Goal: Information Seeking & Learning: Learn about a topic

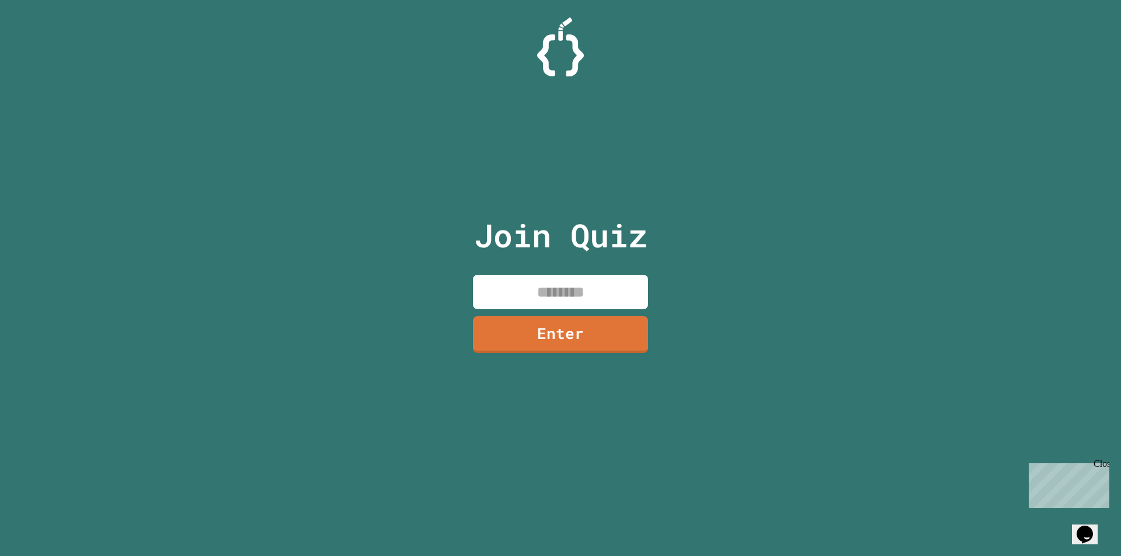
drag, startPoint x: 609, startPoint y: 298, endPoint x: 604, endPoint y: 279, distance: 20.0
click at [606, 297] on input at bounding box center [560, 292] width 175 height 34
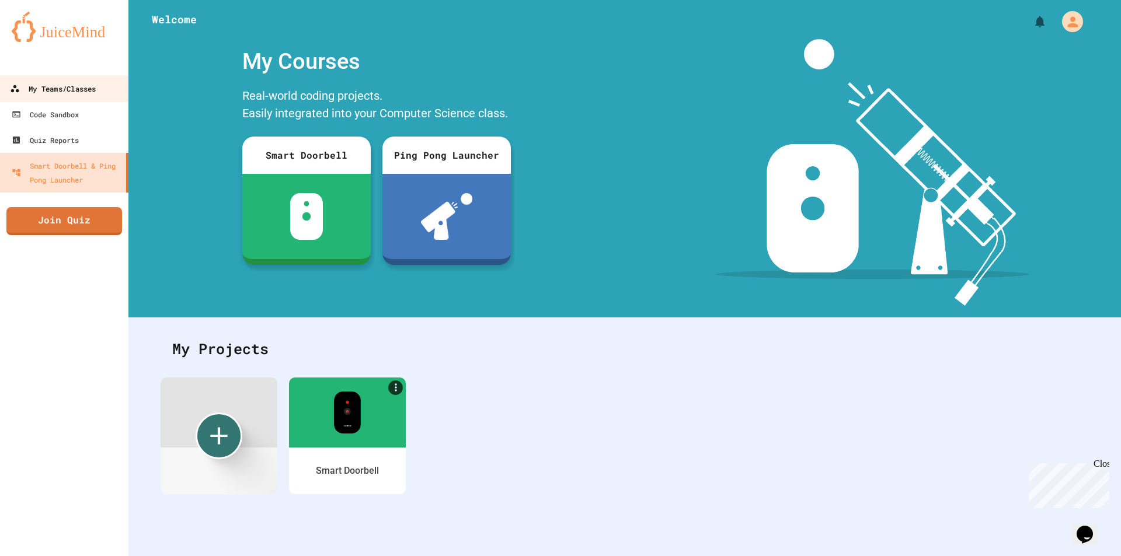
click at [78, 90] on div "My Teams/Classes" at bounding box center [53, 89] width 86 height 15
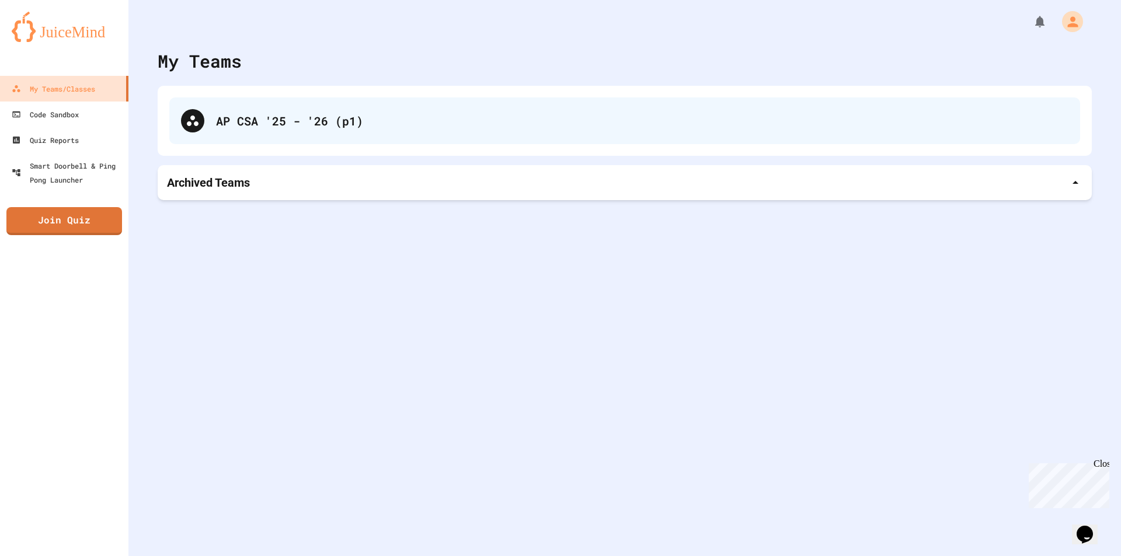
click at [257, 125] on div "AP CSA '25 - '26 (p1)" at bounding box center [642, 121] width 852 height 18
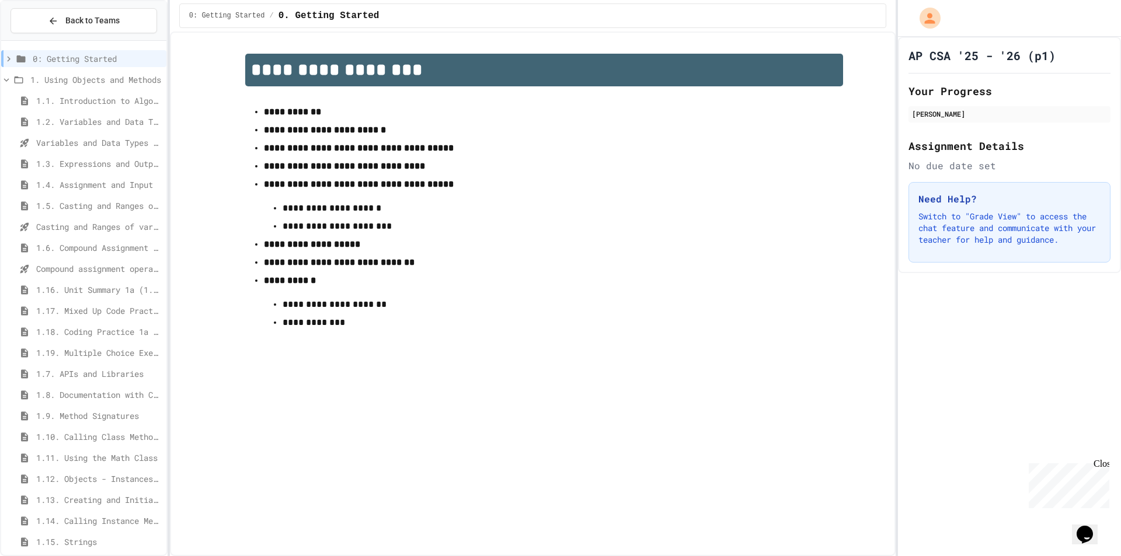
click at [83, 375] on span "1.7. APIs and Libraries" at bounding box center [99, 374] width 126 height 12
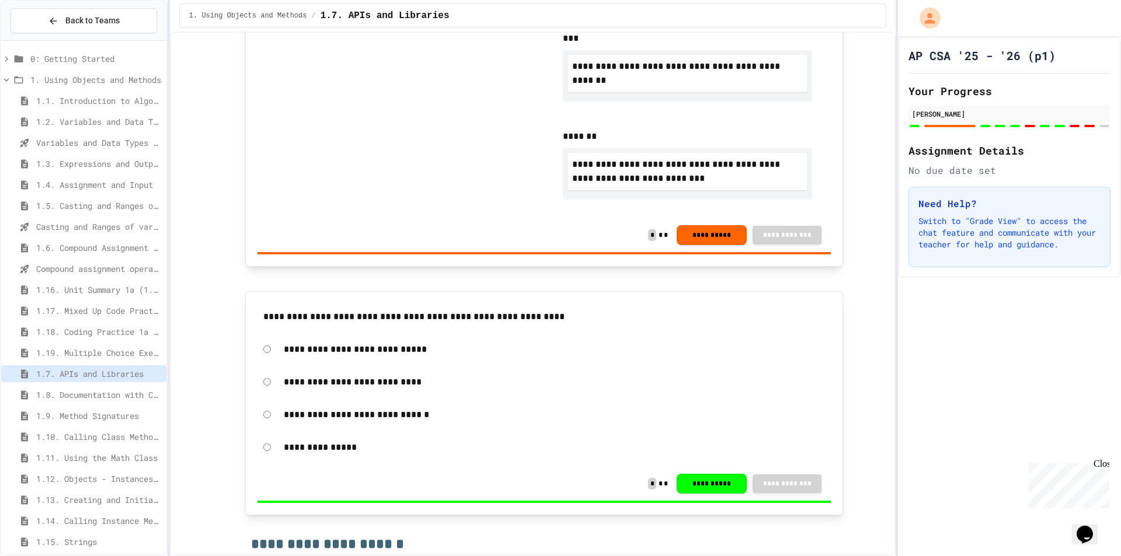
type input "**"
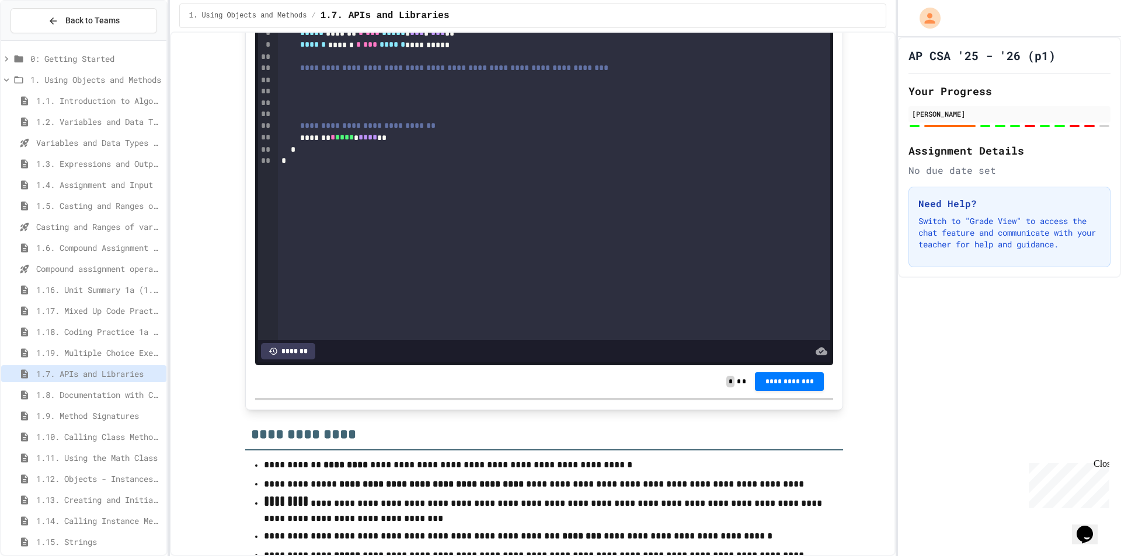
scroll to position [5439, 0]
